Goal: Complete application form: Complete application form

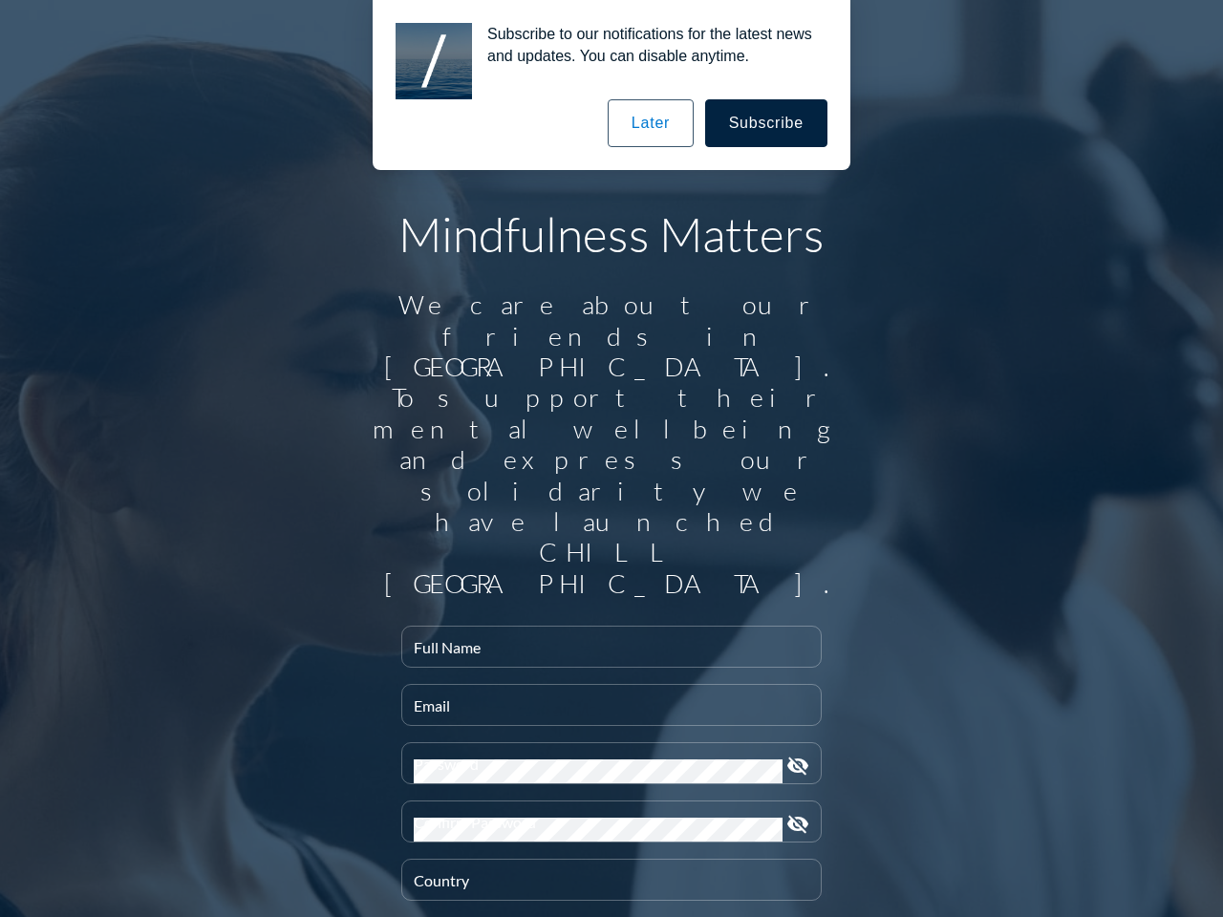
click at [604, 643] on input "Full Name" at bounding box center [612, 655] width 396 height 24
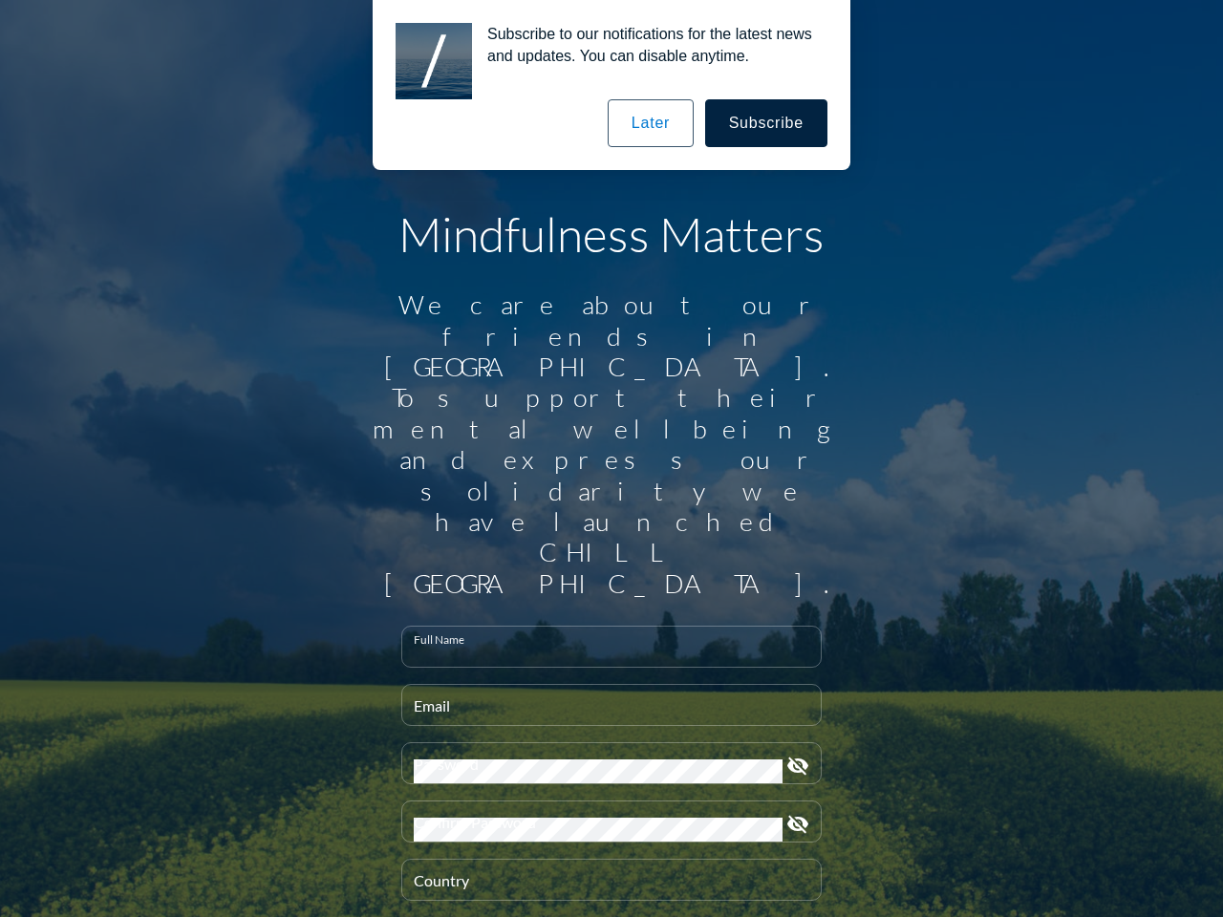
click at [604, 701] on input "Email" at bounding box center [612, 713] width 396 height 24
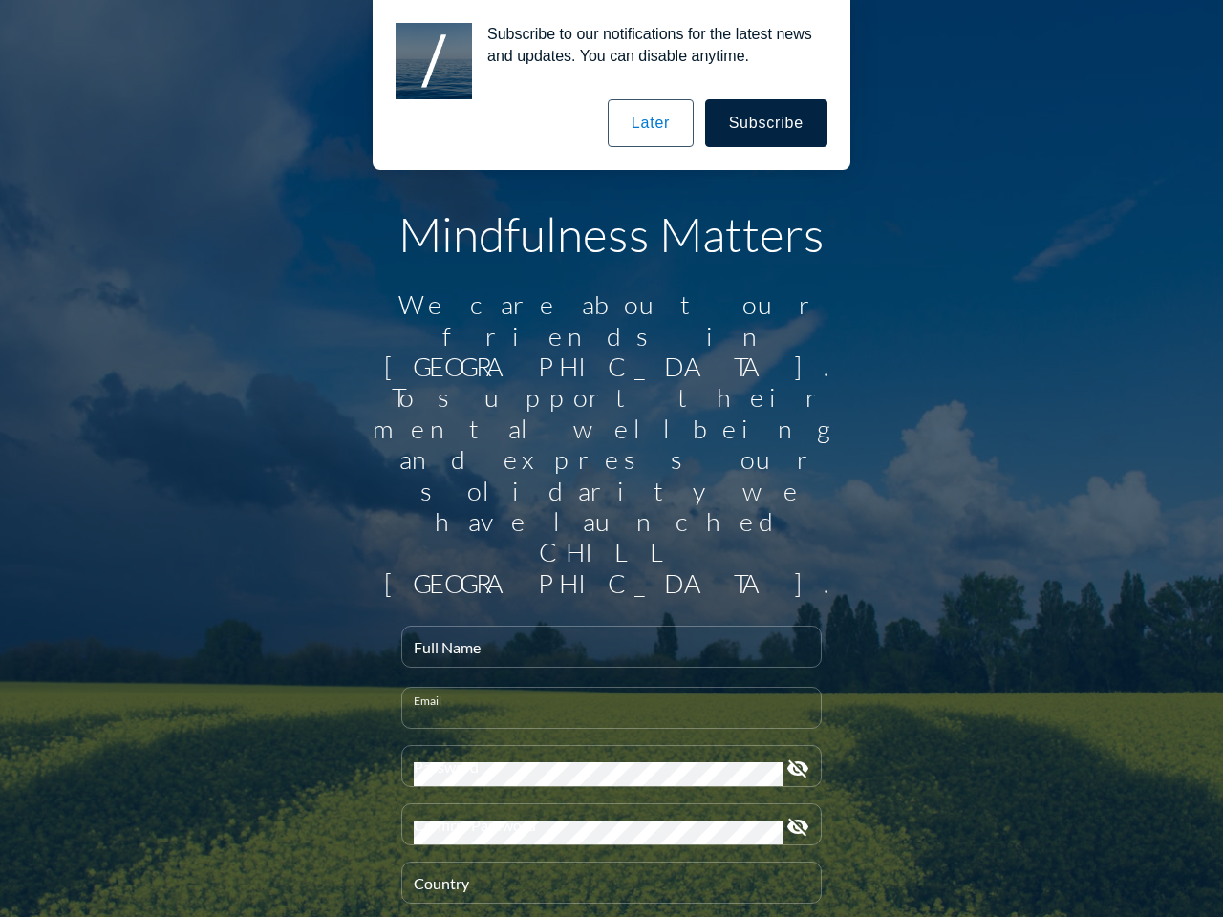
click at [604, 746] on div "Password" at bounding box center [598, 766] width 369 height 40
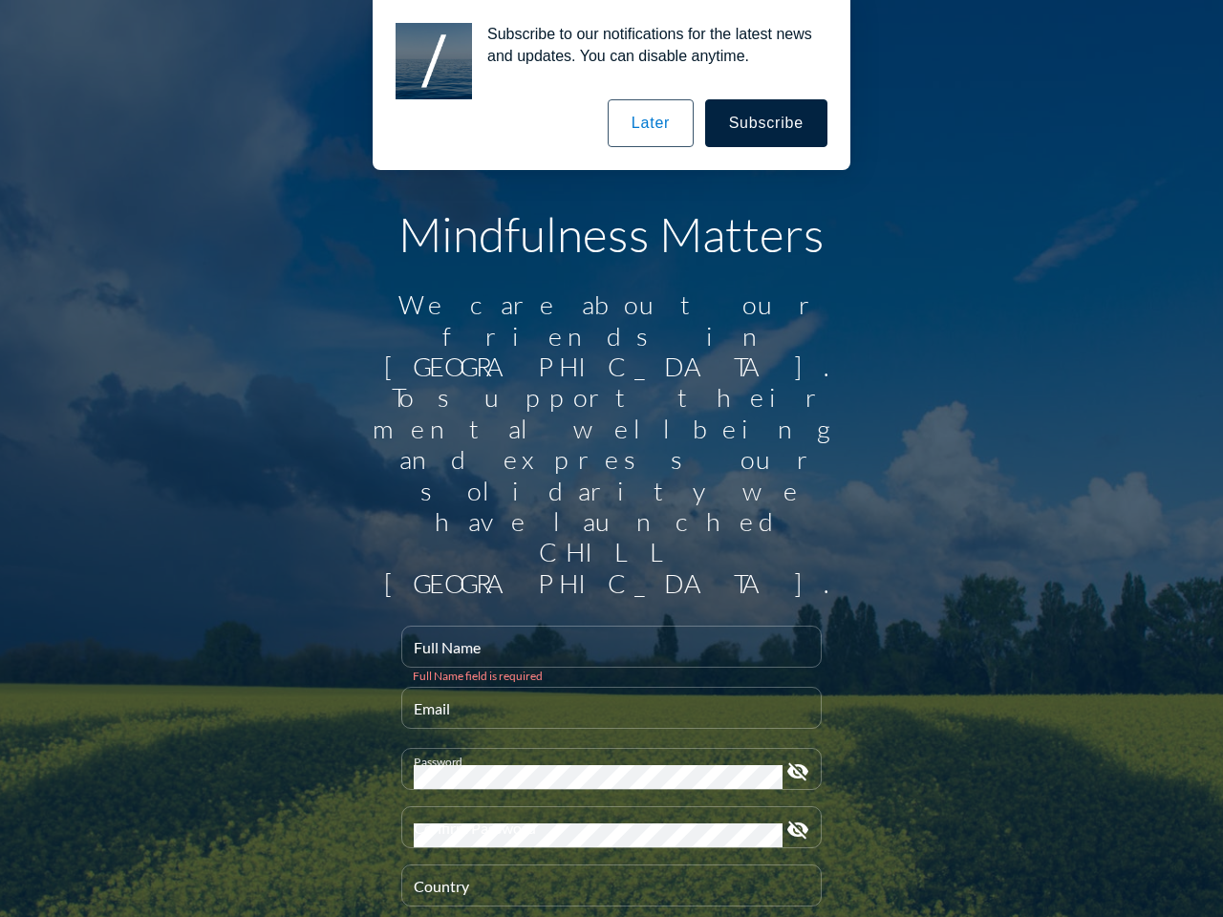
click at [790, 761] on icon "visibility_off" at bounding box center [797, 772] width 23 height 23
click at [604, 808] on div "Confirm Password" at bounding box center [598, 828] width 369 height 40
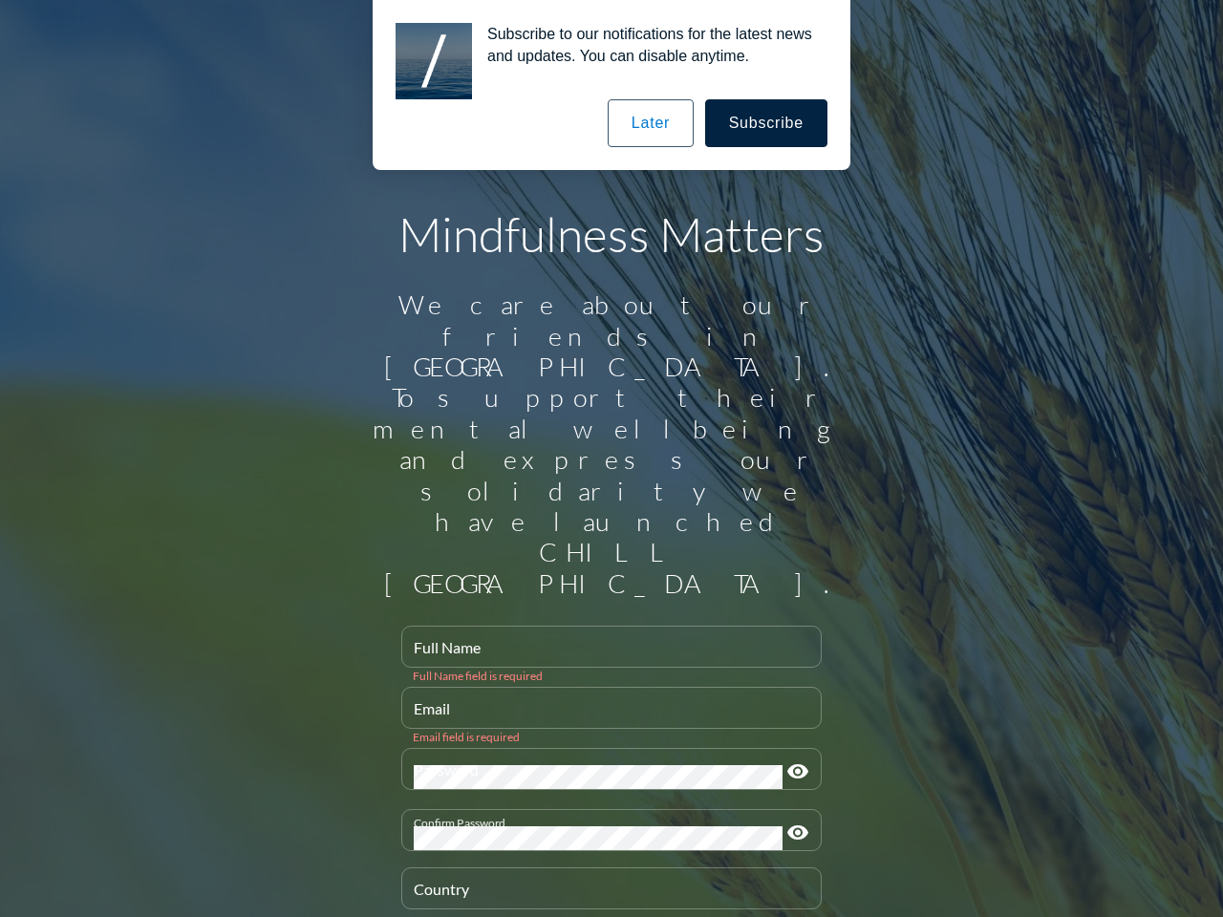
click at [790, 822] on icon "visibility" at bounding box center [797, 833] width 23 height 23
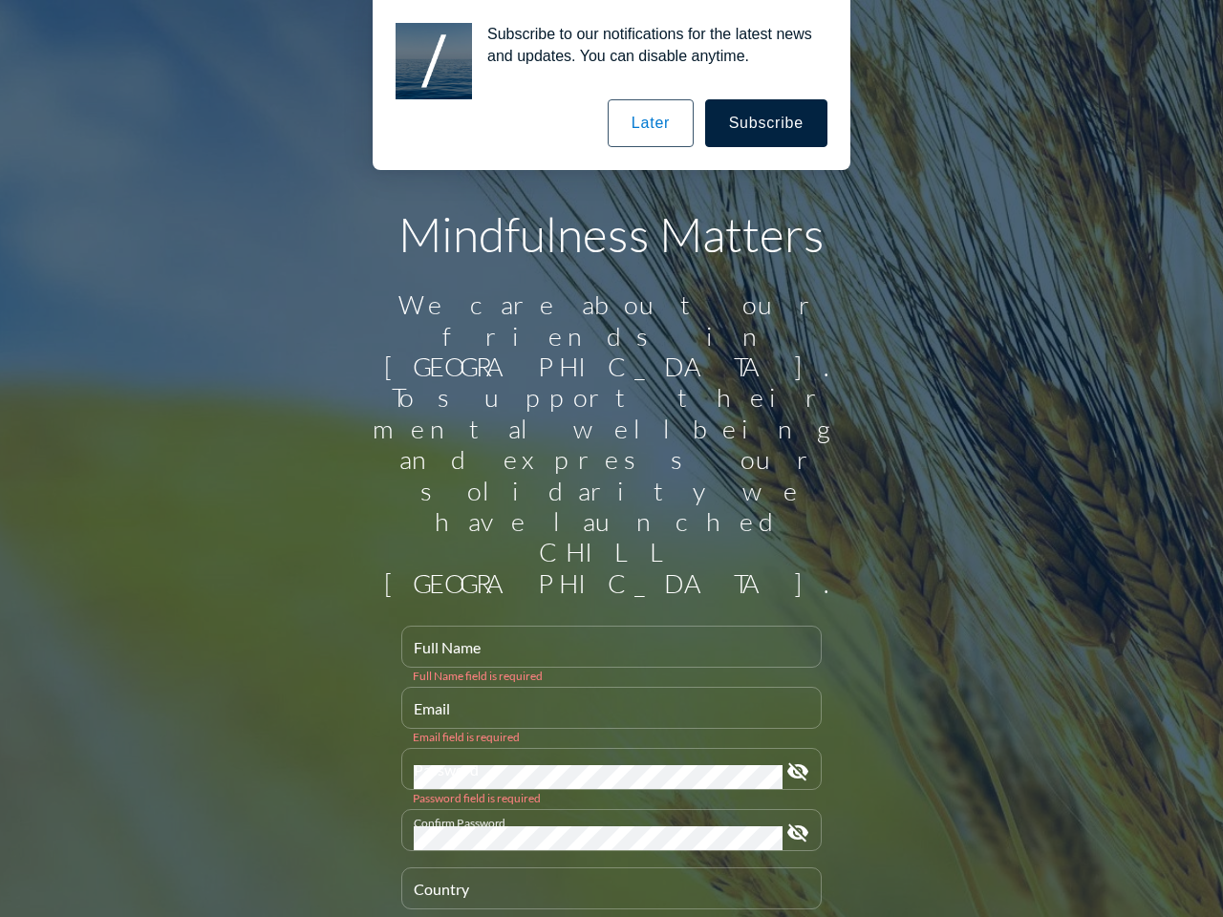
click at [604, 869] on div "Country" at bounding box center [612, 889] width 396 height 40
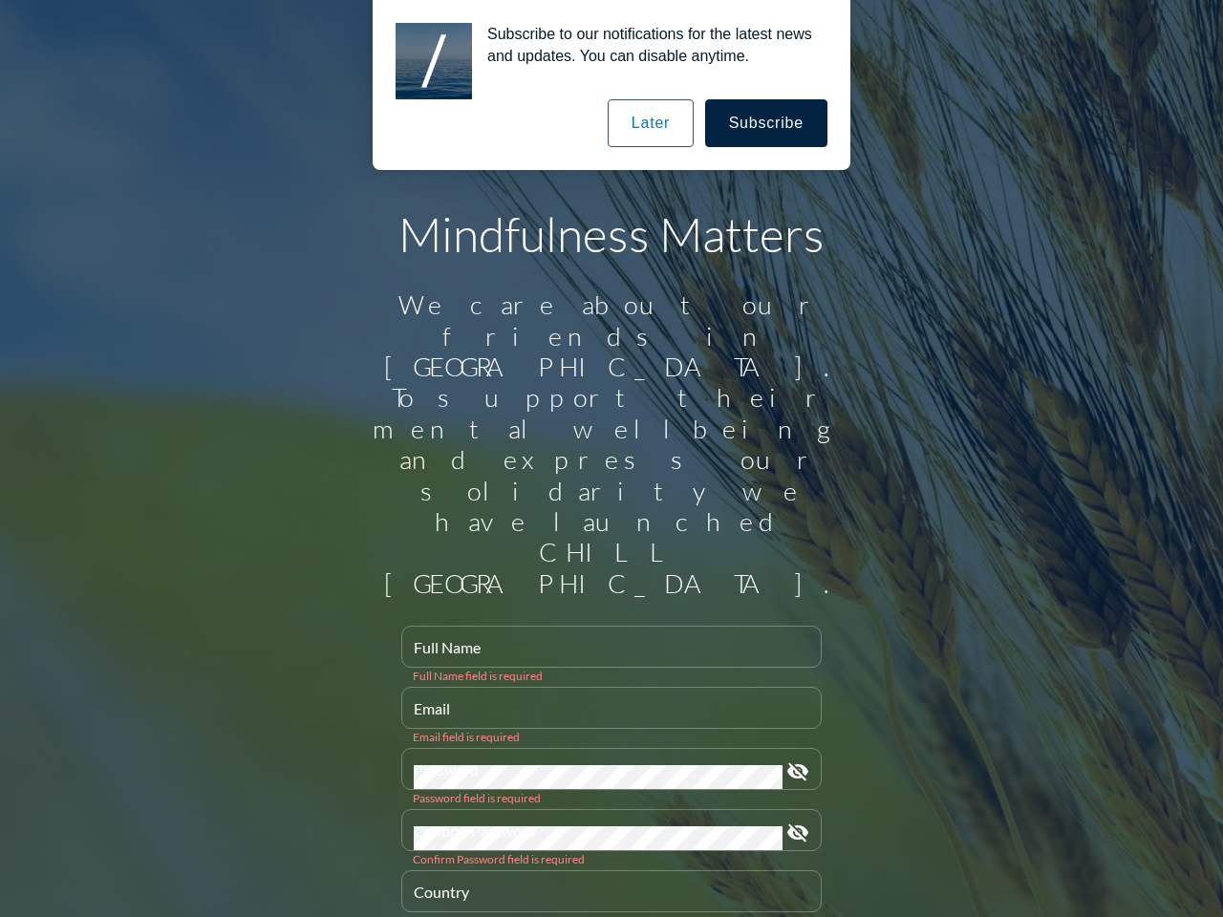
click at [767, 123] on button "Subscribe" at bounding box center [766, 123] width 122 height 48
